Goal: Information Seeking & Learning: Learn about a topic

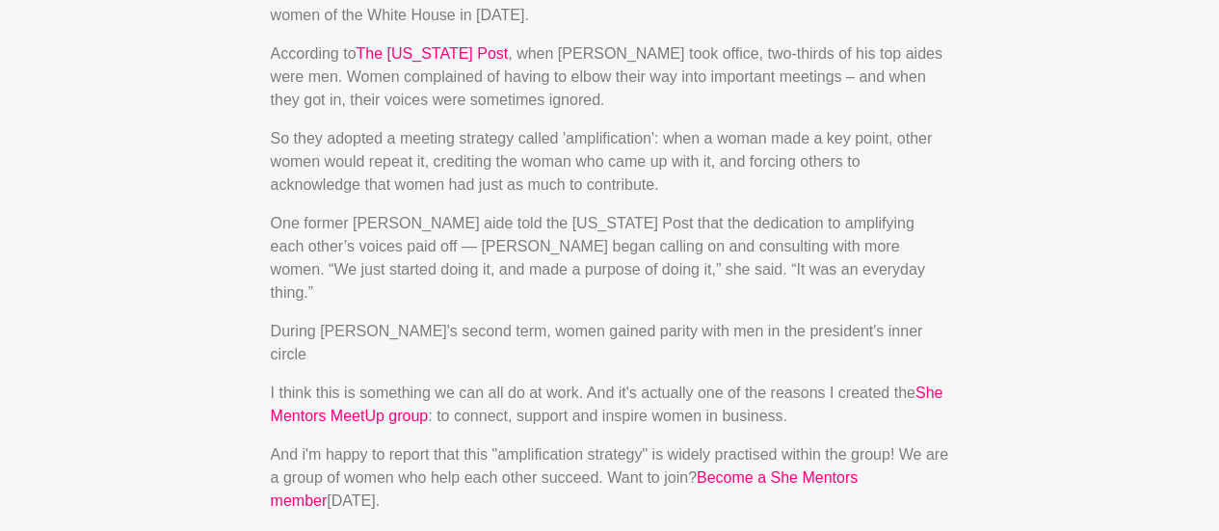
scroll to position [963, 0]
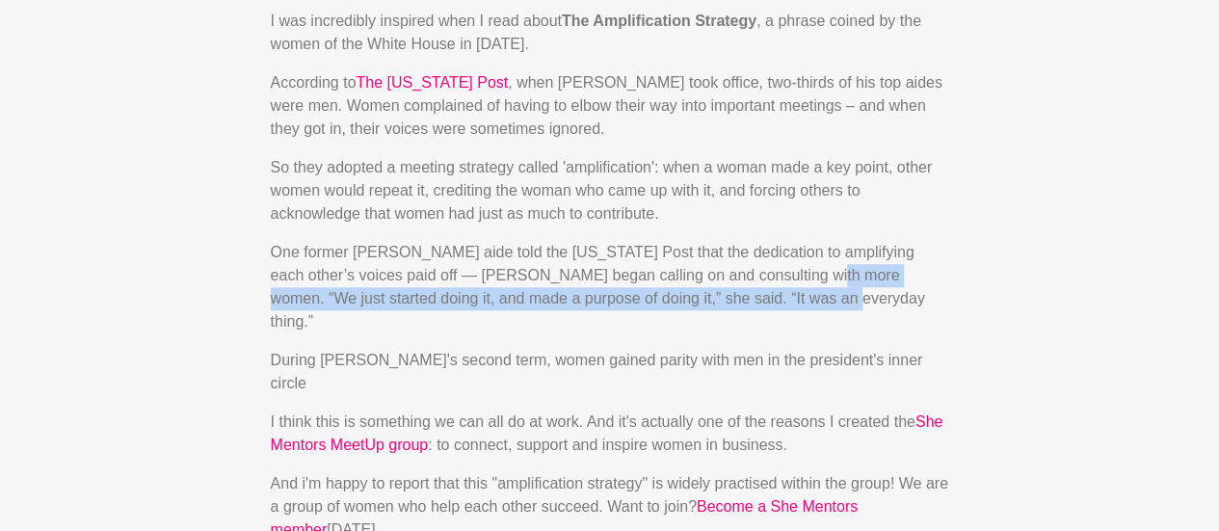
drag, startPoint x: 801, startPoint y: 274, endPoint x: 813, endPoint y: 294, distance: 23.3
click at [813, 294] on p "One former [PERSON_NAME] aide told the [US_STATE] Post that the dedication to a…" at bounding box center [610, 287] width 678 height 92
drag, startPoint x: 734, startPoint y: 92, endPoint x: 618, endPoint y: 120, distance: 119.1
click at [618, 120] on p "According to The [US_STATE] Post , when [PERSON_NAME] took office, two-thirds o…" at bounding box center [610, 105] width 678 height 69
click at [845, 89] on p "According to The [US_STATE] Post , when [PERSON_NAME] took office, two-thirds o…" at bounding box center [610, 105] width 678 height 69
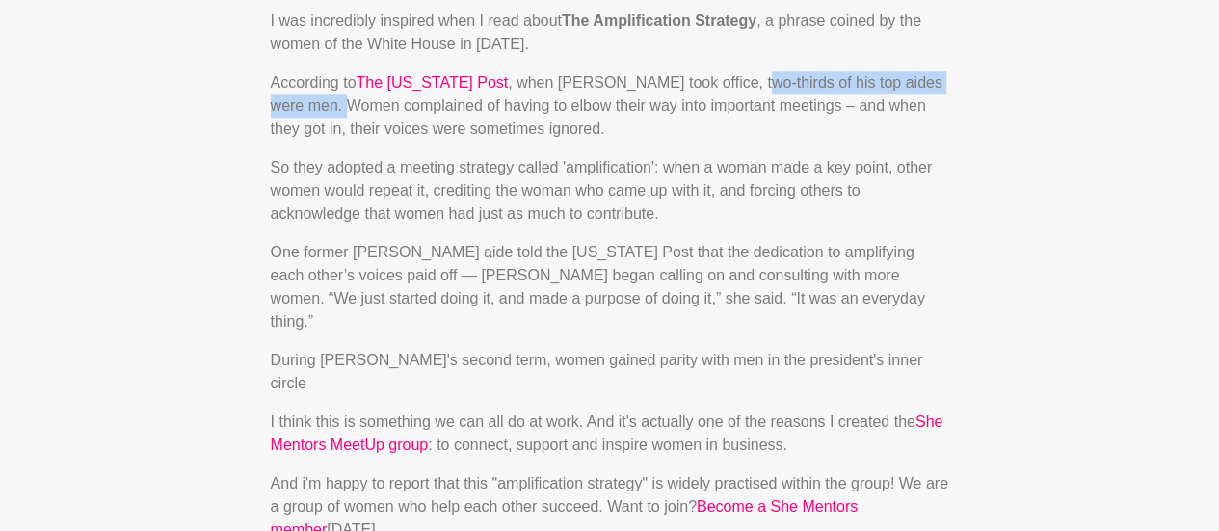
drag, startPoint x: 656, startPoint y: 98, endPoint x: 336, endPoint y: 99, distance: 319.8
click at [336, 99] on p "According to The [US_STATE] Post , when [PERSON_NAME] took office, two-thirds o…" at bounding box center [610, 105] width 678 height 69
copy p "two-thirds of his top aides were men"
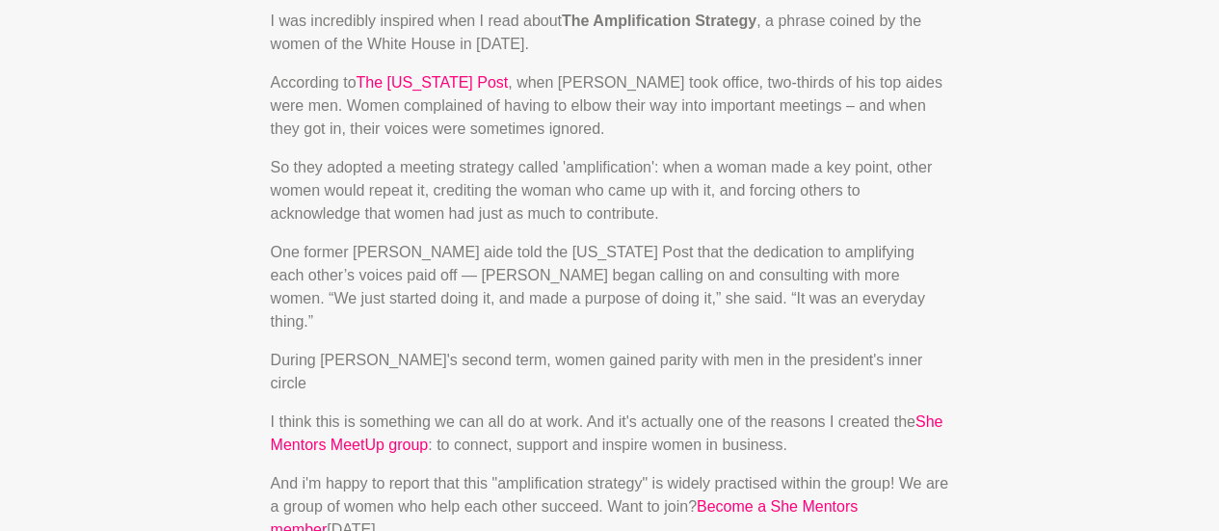
click at [707, 217] on p "So they adopted a meeting strategy called 'amplification': when a woman made a …" at bounding box center [610, 190] width 678 height 69
